Goal: Communication & Community: Answer question/provide support

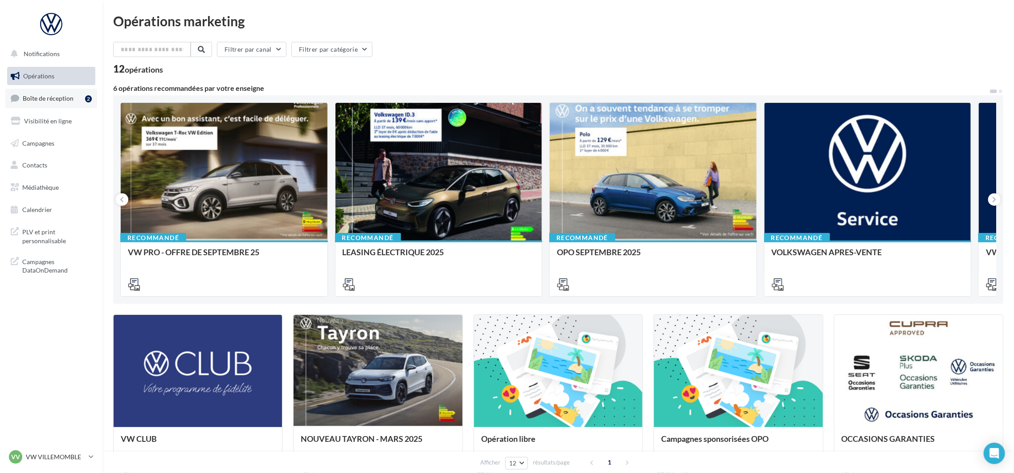
click at [44, 96] on span "Boîte de réception" at bounding box center [48, 98] width 51 height 8
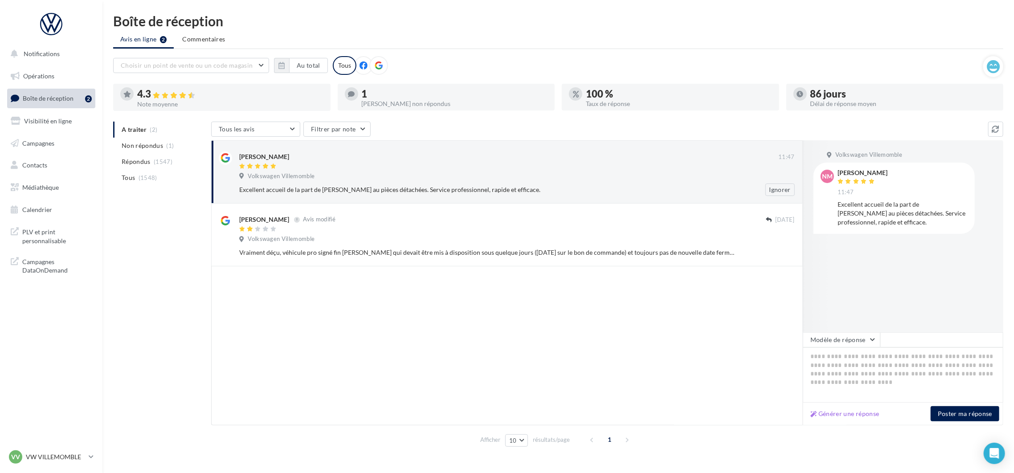
click at [376, 166] on div at bounding box center [508, 167] width 539 height 8
click at [857, 417] on button "Générer une réponse" at bounding box center [845, 413] width 76 height 11
type textarea "**********"
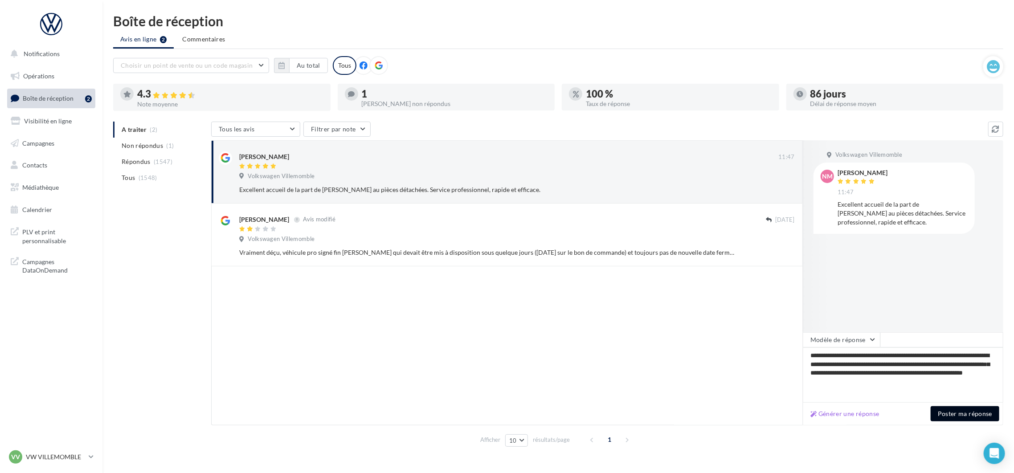
click at [964, 414] on button "Poster ma réponse" at bounding box center [965, 413] width 69 height 15
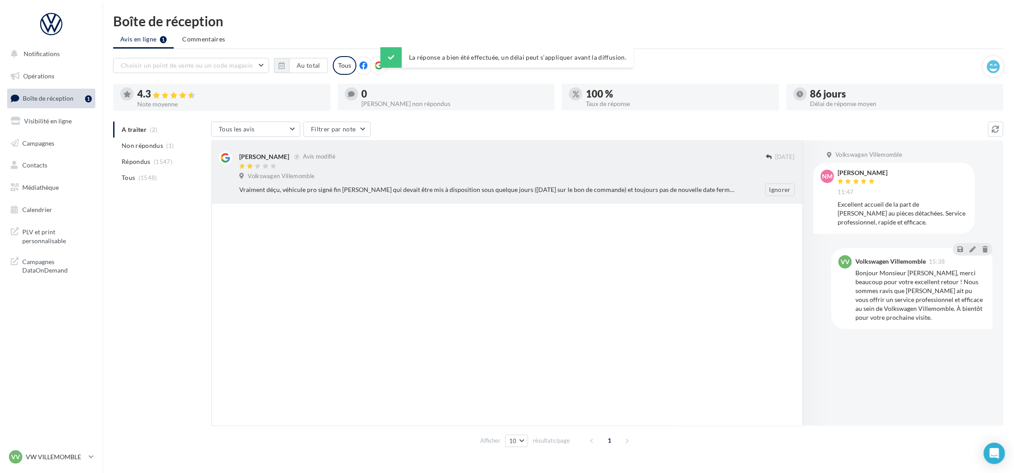
click at [411, 173] on div "Volkswagen Villemomble" at bounding box center [516, 177] width 555 height 10
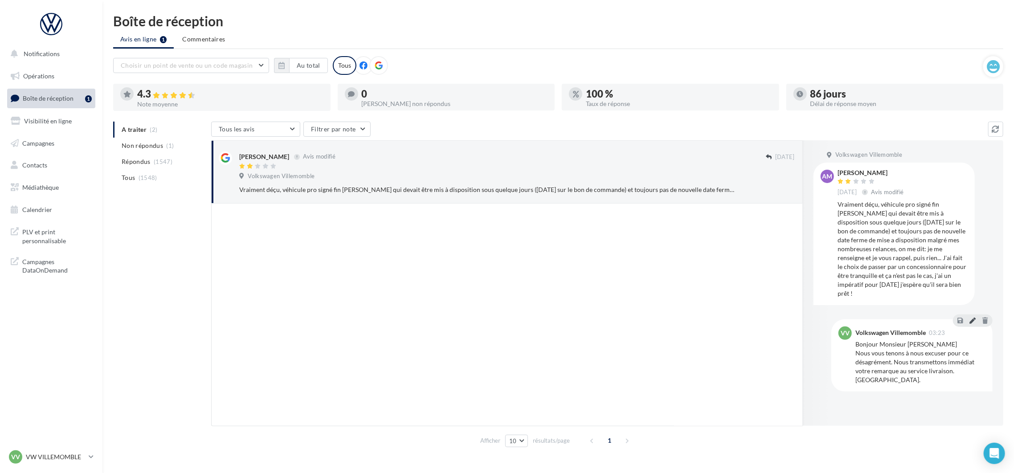
click at [973, 317] on icon at bounding box center [972, 320] width 6 height 6
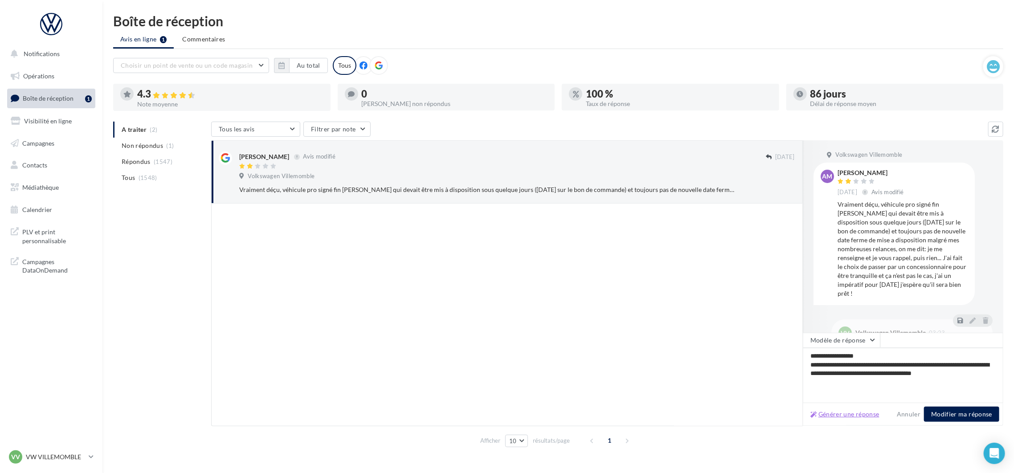
click at [835, 417] on button "Générer une réponse" at bounding box center [845, 414] width 76 height 11
type textarea "**********"
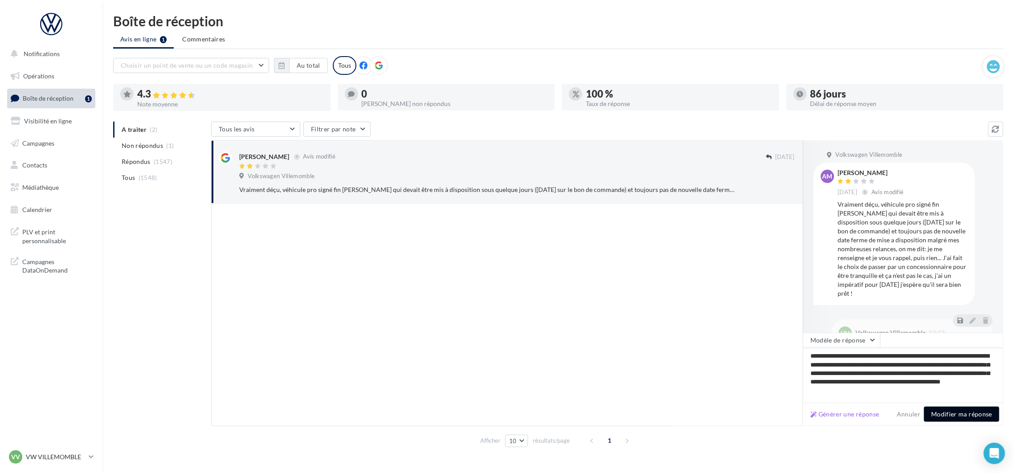
click at [945, 413] on button "Modifier ma réponse" at bounding box center [961, 414] width 75 height 15
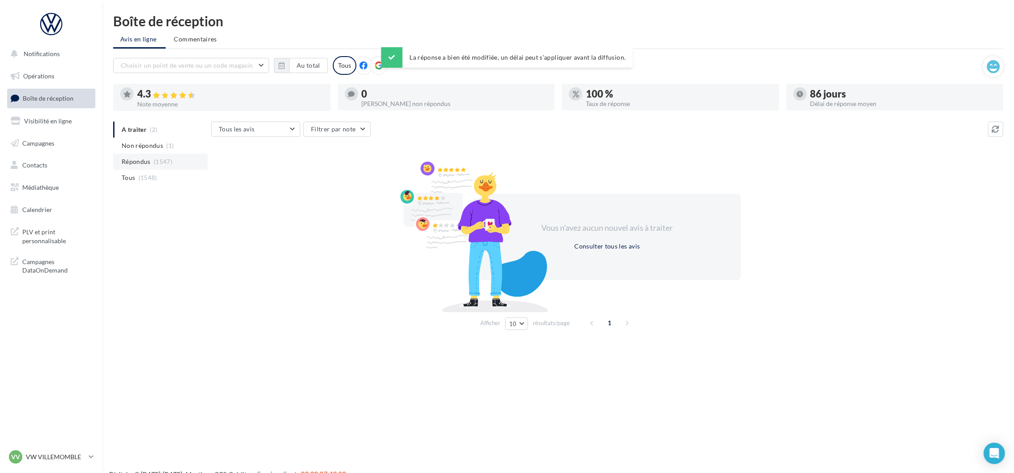
click at [141, 163] on span "Répondus" at bounding box center [136, 161] width 29 height 9
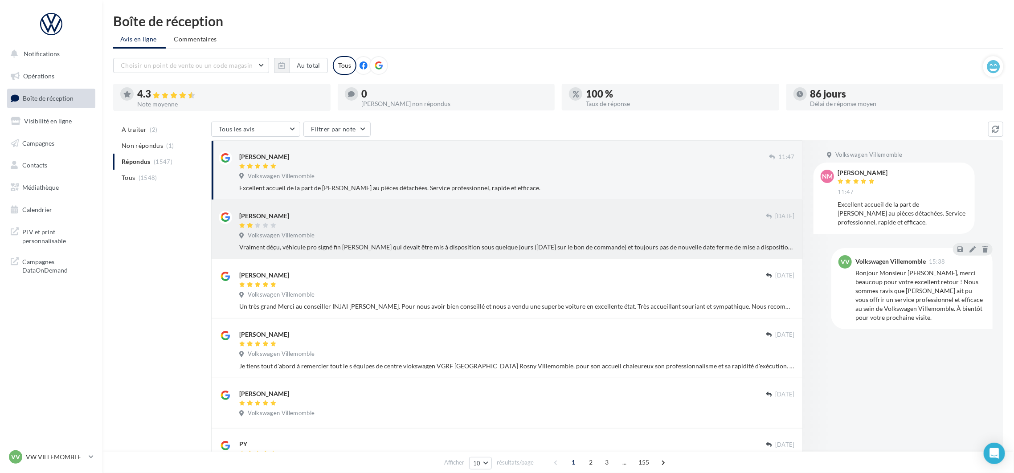
click at [439, 223] on div at bounding box center [502, 226] width 527 height 8
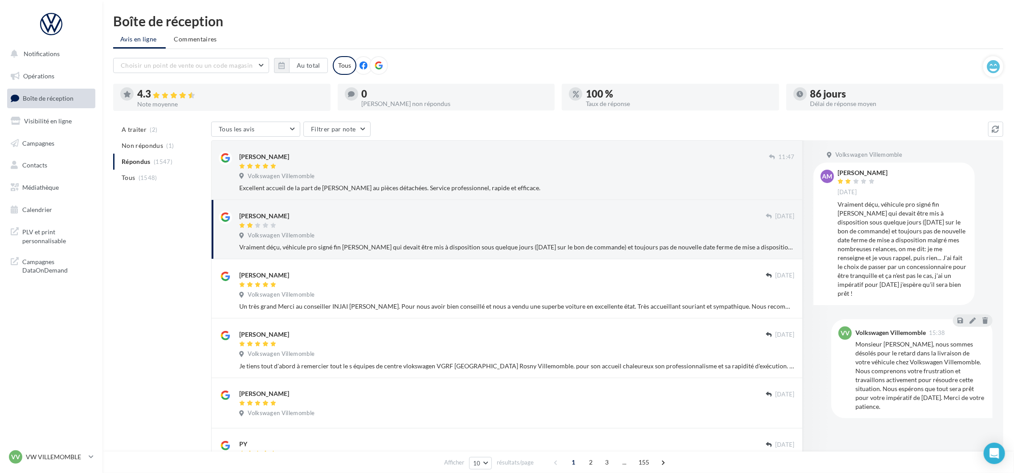
click at [395, 208] on div "Antoine MONET 17 sept. Volkswagen Villemomble Vraiment déçu, véhicule pro signé…" at bounding box center [507, 229] width 576 height 45
drag, startPoint x: 286, startPoint y: 214, endPoint x: 236, endPoint y: 217, distance: 50.9
click at [236, 217] on div "Antoine MONET 17 sept. Volkswagen Villemomble Vraiment déçu, véhicule pro signé…" at bounding box center [507, 229] width 576 height 45
copy div "Antoine MONET"
click at [78, 450] on link "VV VW VILLEMOMBLE vw-vil-mon" at bounding box center [51, 457] width 88 height 17
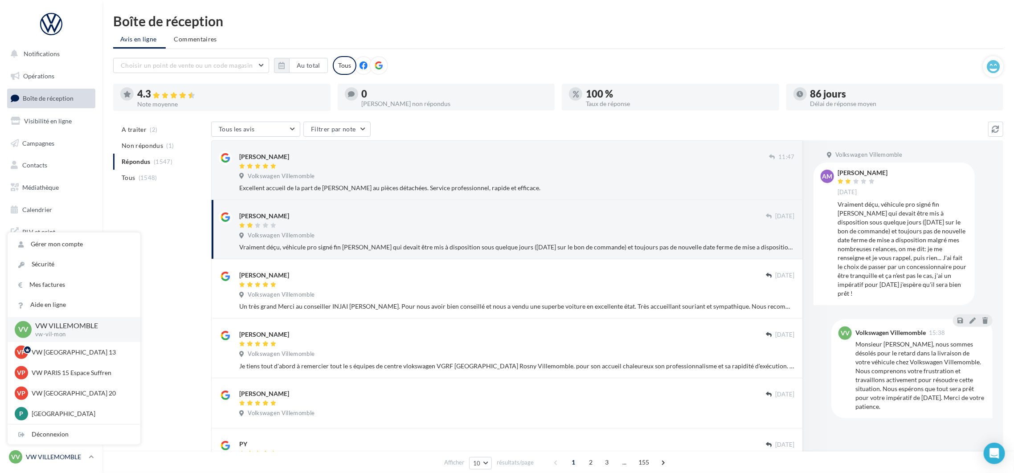
click at [76, 458] on p "VW VILLEMOMBLE" at bounding box center [55, 457] width 59 height 9
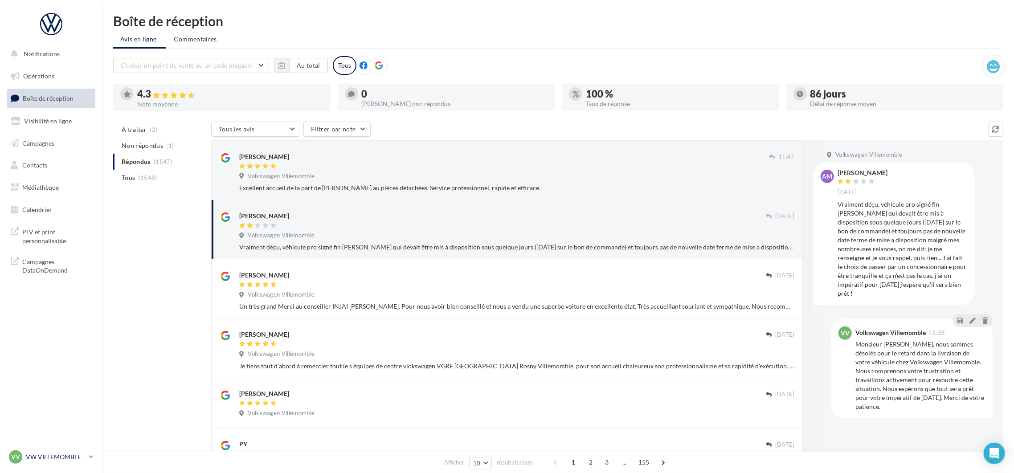
click at [76, 458] on p "VW VILLEMOMBLE" at bounding box center [55, 457] width 59 height 9
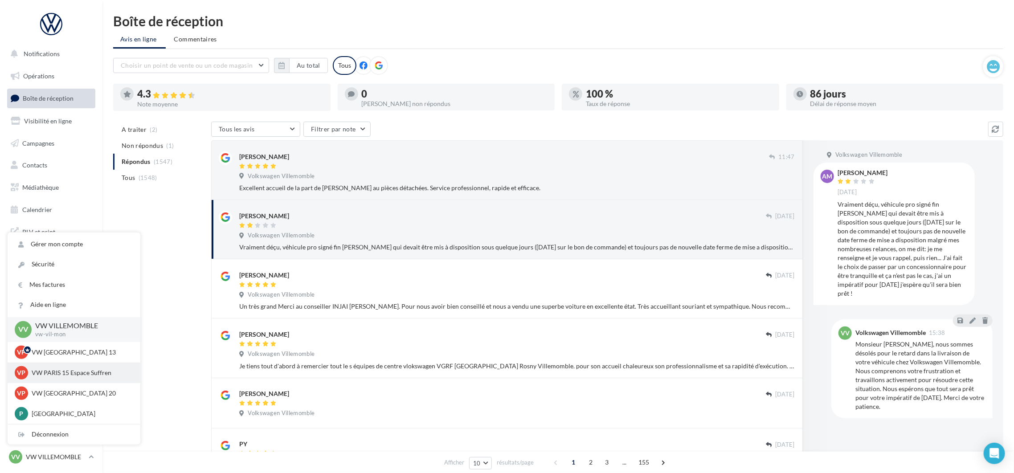
click at [76, 372] on p "VW PARIS 15 Espace Suffren" at bounding box center [81, 372] width 98 height 9
click at [63, 392] on p "VW PARIS 20" at bounding box center [81, 393] width 98 height 9
